Goal: Transaction & Acquisition: Obtain resource

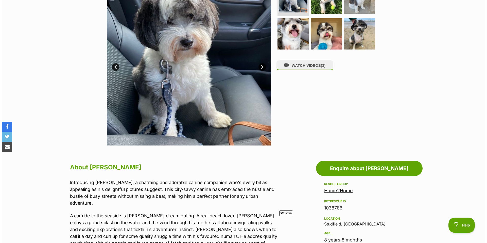
scroll to position [127, 0]
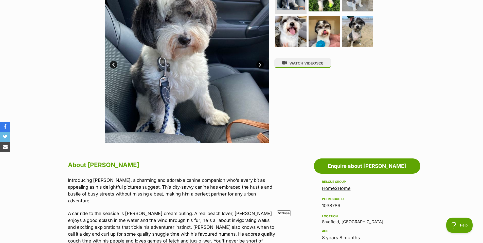
click at [285, 213] on span "Close" at bounding box center [284, 212] width 14 height 5
click at [306, 66] on button "WATCH VIDEOS (3)" at bounding box center [302, 63] width 57 height 10
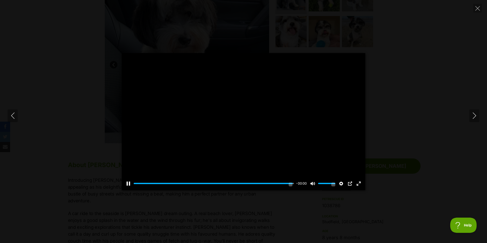
type input "100"
click at [472, 116] on icon "Next" at bounding box center [474, 115] width 6 height 6
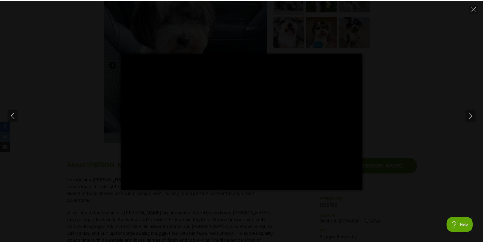
scroll to position [0, 0]
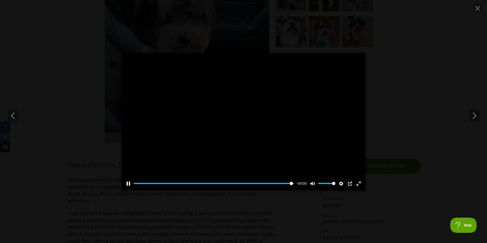
type input "100"
click at [473, 114] on icon "Next" at bounding box center [474, 115] width 6 height 6
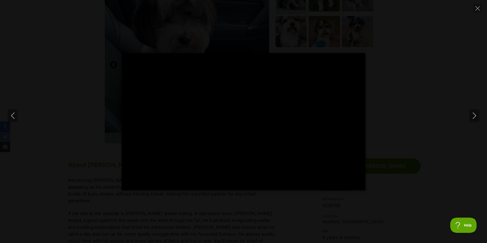
type input "100"
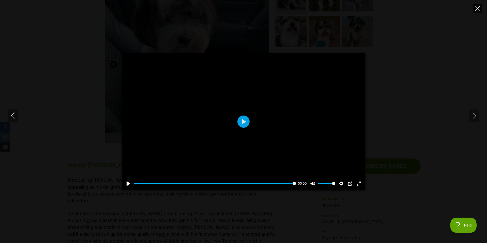
click at [477, 8] on icon "Close" at bounding box center [477, 8] width 5 height 5
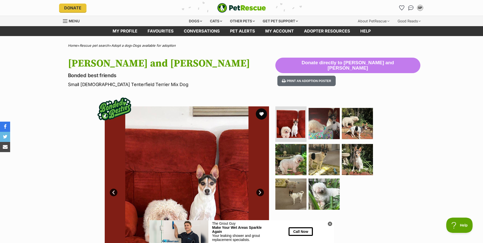
click at [260, 113] on button "favourite" at bounding box center [261, 113] width 11 height 11
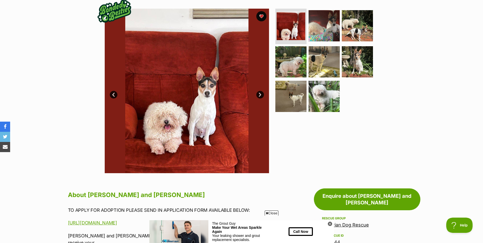
scroll to position [127, 0]
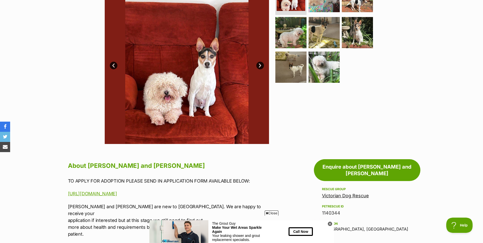
click at [272, 212] on span "Close" at bounding box center [272, 212] width 14 height 5
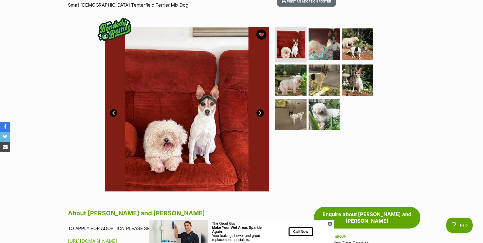
scroll to position [76, 0]
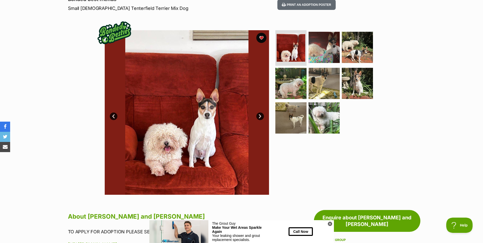
click at [259, 117] on link "Next" at bounding box center [260, 116] width 8 height 8
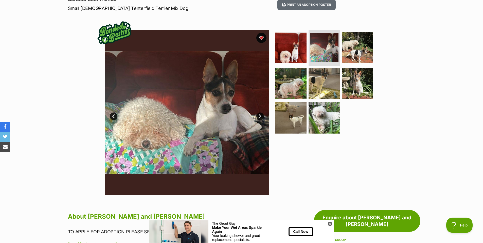
click at [259, 117] on link "Next" at bounding box center [260, 116] width 8 height 8
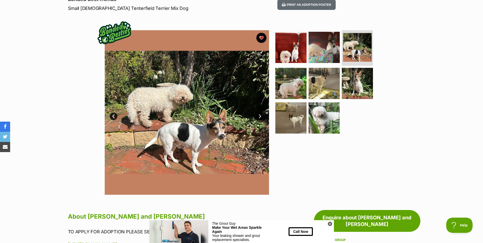
click at [259, 117] on link "Next" at bounding box center [260, 116] width 8 height 8
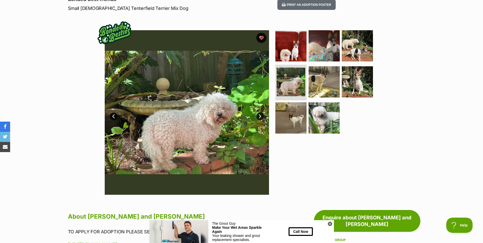
click at [259, 117] on link "Next" at bounding box center [260, 116] width 8 height 8
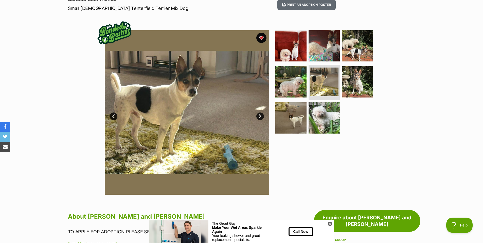
click at [259, 117] on link "Next" at bounding box center [260, 116] width 8 height 8
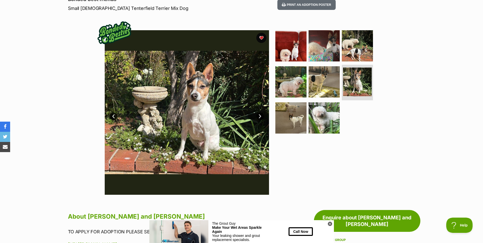
click at [259, 117] on link "Next" at bounding box center [260, 116] width 8 height 8
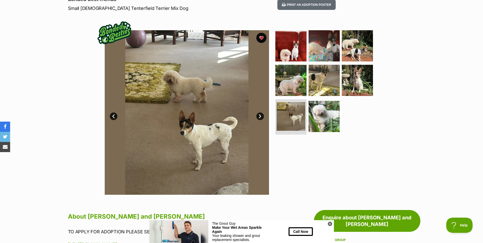
click at [259, 117] on link "Next" at bounding box center [260, 116] width 8 height 8
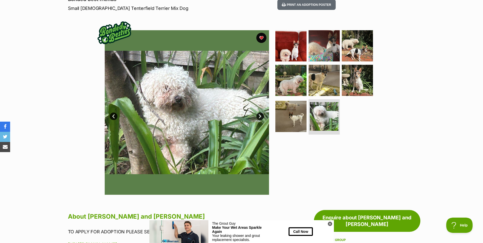
click at [259, 117] on link "Next" at bounding box center [260, 116] width 8 height 8
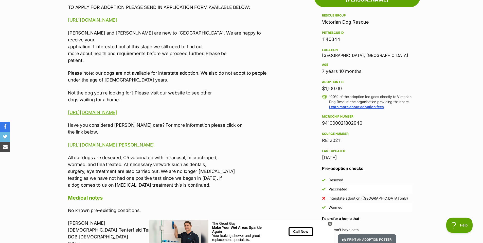
scroll to position [330, 0]
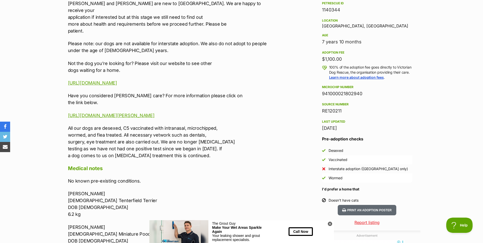
click at [330, 223] on icon at bounding box center [330, 223] width 4 height 4
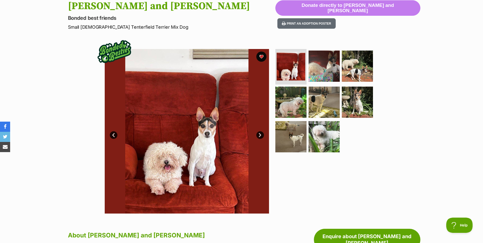
scroll to position [0, 0]
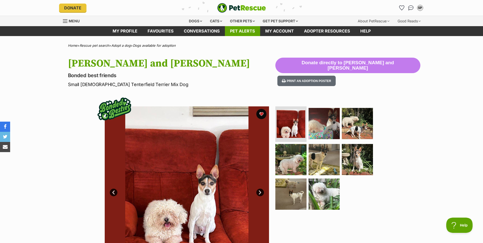
click at [239, 30] on link "Pet alerts" at bounding box center [242, 31] width 35 height 10
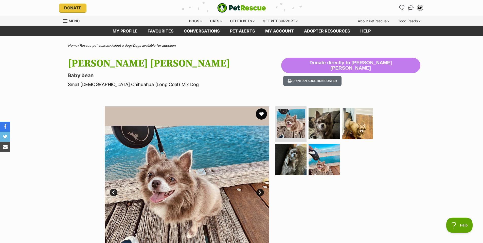
click at [262, 112] on button "favourite" at bounding box center [261, 113] width 11 height 11
click at [259, 190] on link "Next" at bounding box center [260, 192] width 8 height 8
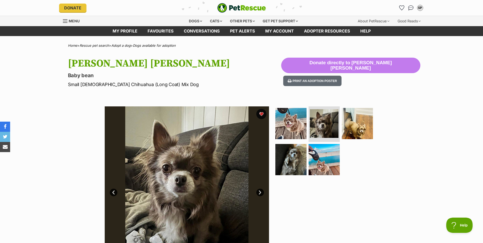
click at [259, 190] on link "Next" at bounding box center [260, 192] width 8 height 8
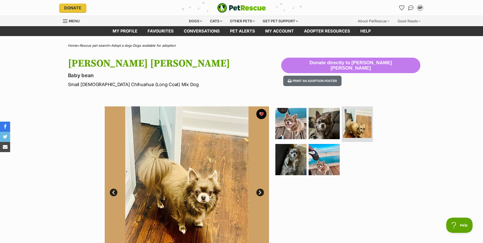
click at [259, 190] on link "Next" at bounding box center [260, 192] width 8 height 8
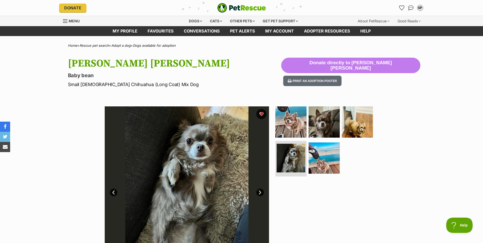
click at [259, 190] on link "Next" at bounding box center [260, 192] width 8 height 8
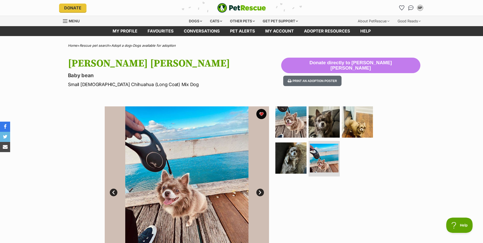
click at [259, 190] on link "Next" at bounding box center [260, 192] width 8 height 8
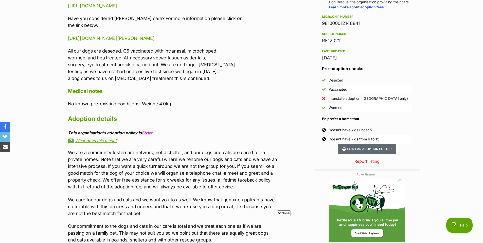
scroll to position [406, 0]
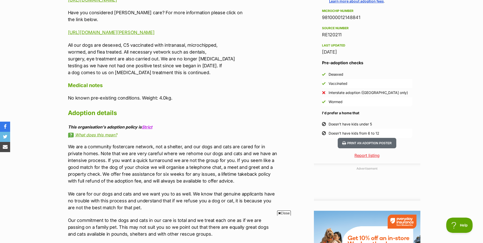
click at [284, 213] on span "Close" at bounding box center [284, 212] width 14 height 5
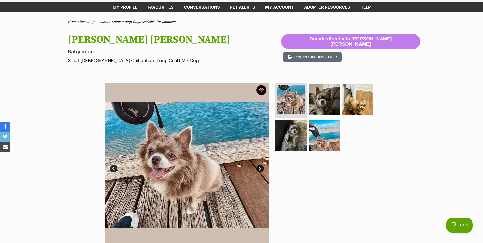
scroll to position [0, 0]
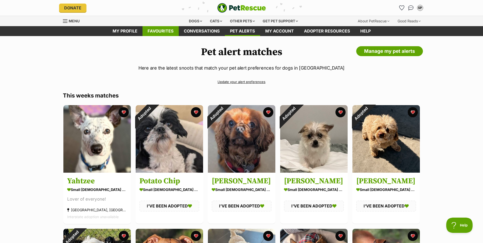
click at [158, 30] on link "Favourites" at bounding box center [160, 31] width 36 height 10
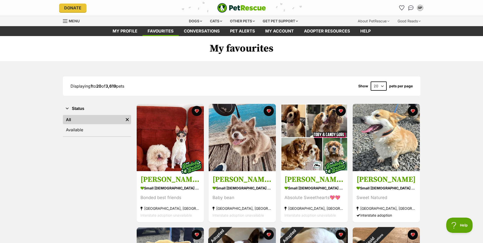
click at [382, 85] on select "20 40 60" at bounding box center [379, 85] width 16 height 9
select select "60"
click at [371, 81] on select "20 40 60" at bounding box center [379, 85] width 16 height 9
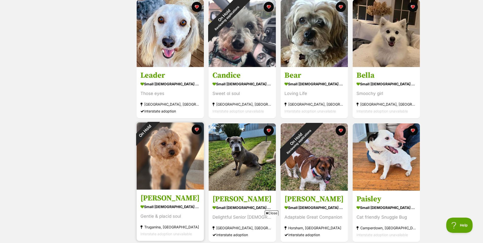
scroll to position [482, 0]
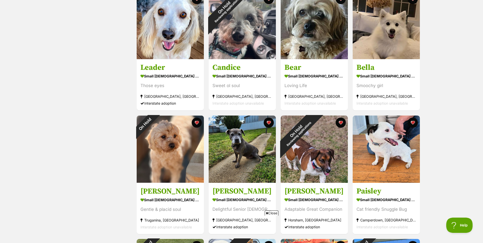
click at [273, 212] on span "Close" at bounding box center [272, 212] width 14 height 5
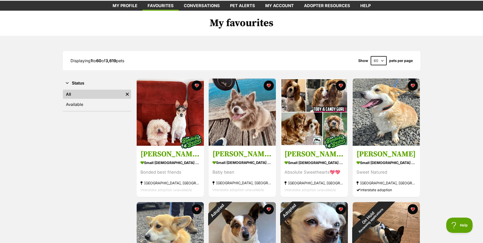
scroll to position [0, 0]
